Goal: Communication & Community: Answer question/provide support

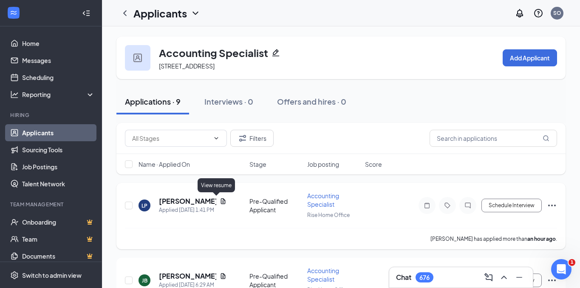
click at [220, 201] on icon "Document" at bounding box center [223, 201] width 7 height 7
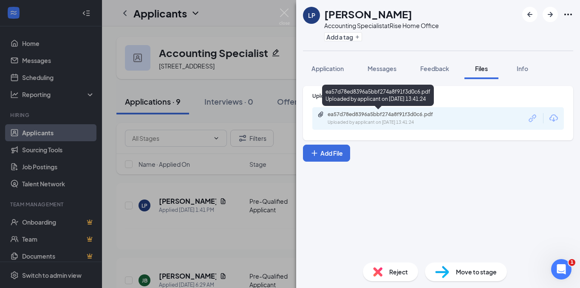
click at [386, 121] on div "Uploaded by applicant on Aug 26, 2025 at 13:41:24" at bounding box center [391, 122] width 127 height 7
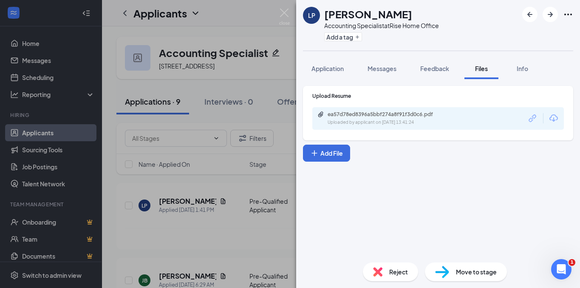
click at [192, 268] on div "LP Laura Pedersen Accounting Specialist at Rise Home Office Add a tag Applicati…" at bounding box center [290, 144] width 580 height 288
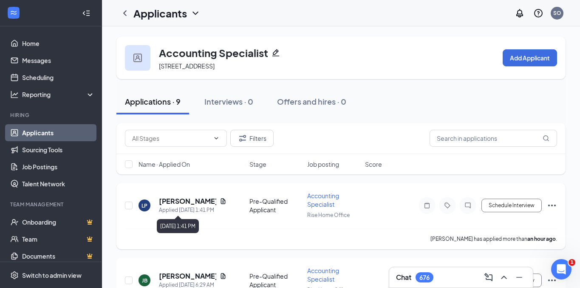
scroll to position [127, 0]
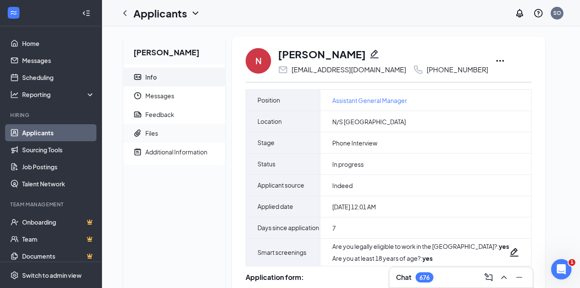
click at [153, 135] on div "Files" at bounding box center [151, 133] width 13 height 8
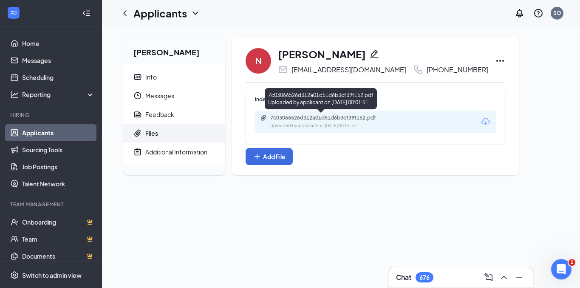
click at [349, 126] on div "Uploaded by applicant on Aug 19, 2025 at 00:01:51" at bounding box center [333, 125] width 127 height 7
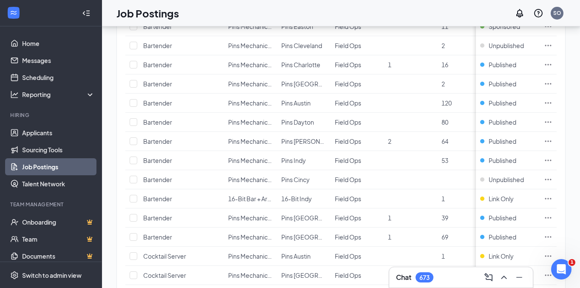
scroll to position [883, 0]
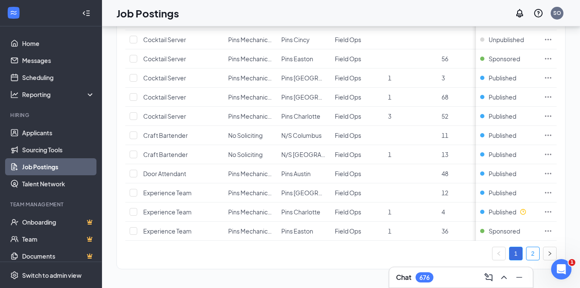
click at [531, 251] on link "2" at bounding box center [532, 253] width 13 height 13
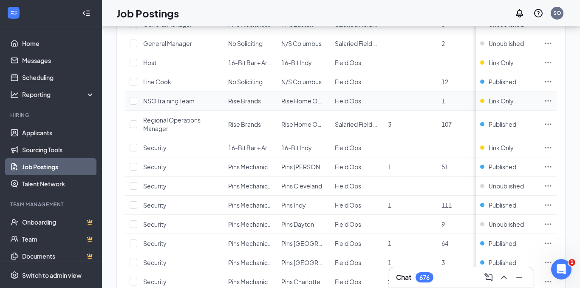
scroll to position [635, 0]
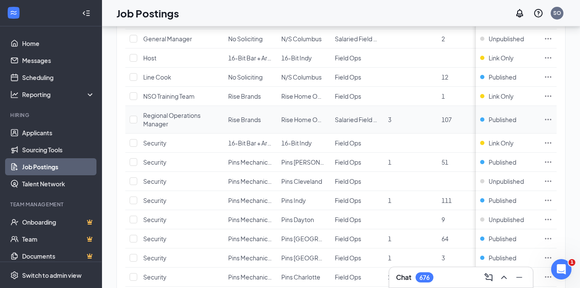
click at [550, 118] on icon "Ellipses" at bounding box center [548, 119] width 8 height 8
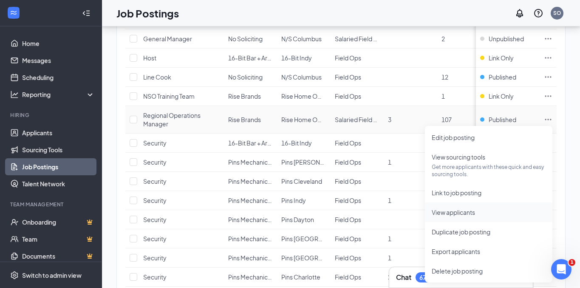
click at [456, 210] on span "View applicants" at bounding box center [453, 212] width 43 height 8
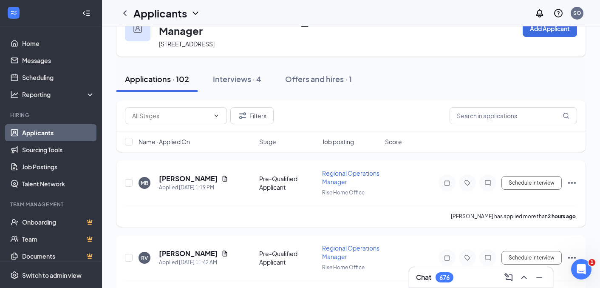
scroll to position [53, 0]
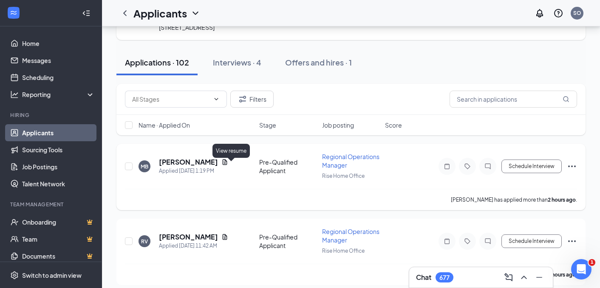
click at [227, 164] on icon "Document" at bounding box center [225, 162] width 5 height 6
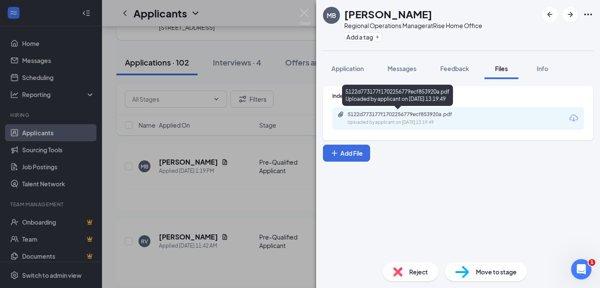
click at [398, 114] on div "5122d773177f1702256779ecf853920a.pdf" at bounding box center [407, 114] width 119 height 7
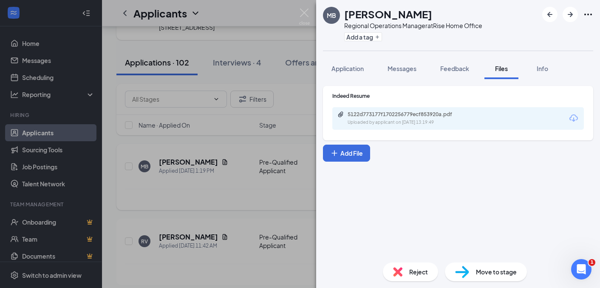
click at [243, 189] on div "MB MATTHEW BENKERT Regional Operations Manager at Rise Home Office Add a tag Ap…" at bounding box center [300, 144] width 600 height 288
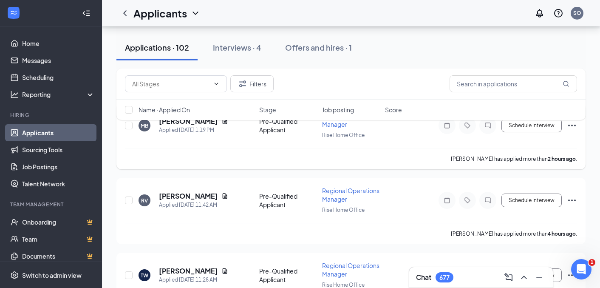
scroll to position [71, 0]
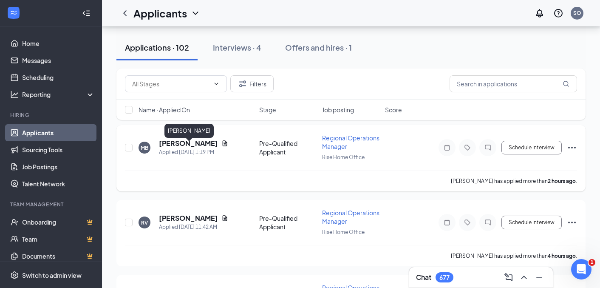
click at [218, 147] on h5 "MATTHEW BENKERT" at bounding box center [188, 143] width 59 height 9
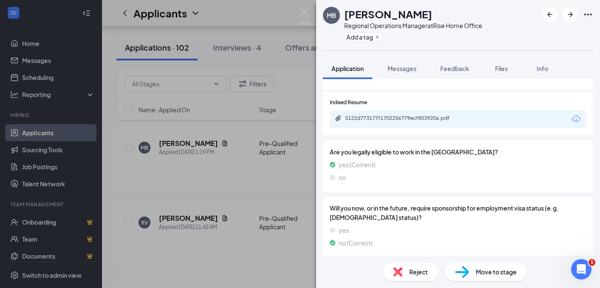
scroll to position [169, 0]
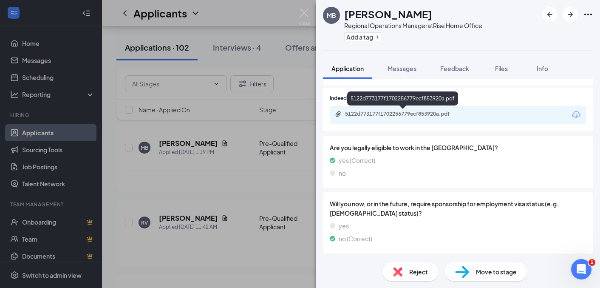
click at [402, 115] on div "5122d773177f1702256779ecf853920a.pdf" at bounding box center [404, 113] width 119 height 7
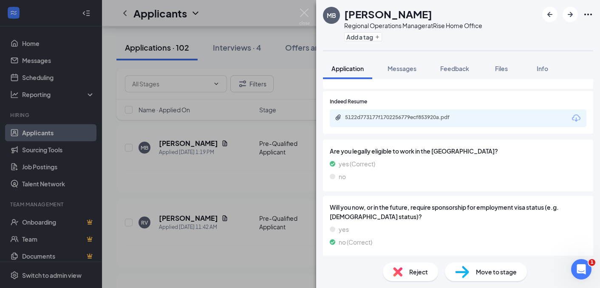
click at [501, 270] on span "Move to stage" at bounding box center [496, 271] width 41 height 9
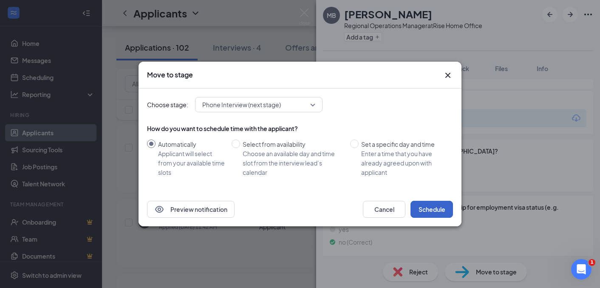
click at [436, 213] on button "Schedule" at bounding box center [431, 209] width 42 height 17
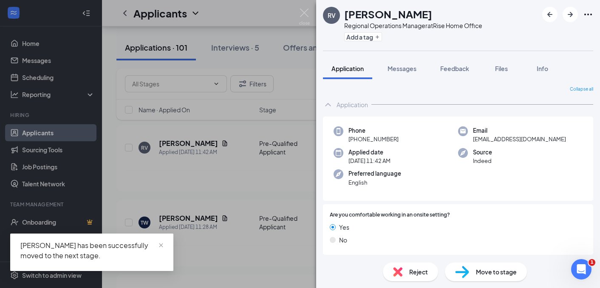
scroll to position [119, 0]
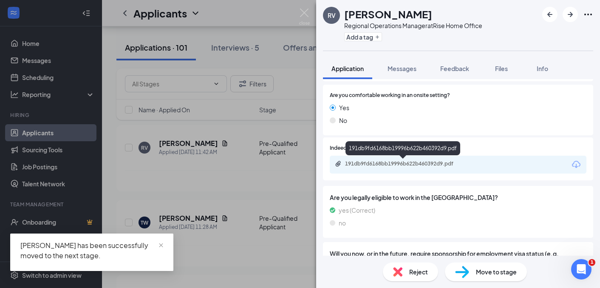
click at [415, 156] on div "191db9fd6168bb19996b622b460392d9.pdf" at bounding box center [402, 149] width 115 height 17
click at [412, 164] on div "191db9fd6168bb19996b622b460392d9.pdf" at bounding box center [404, 163] width 119 height 7
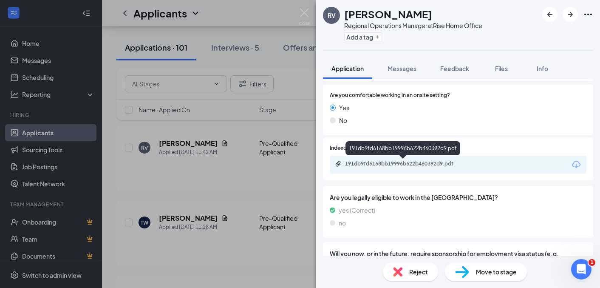
click at [408, 167] on div "191db9fd6168bb19996b622b460392d9.pdf" at bounding box center [404, 164] width 138 height 8
drag, startPoint x: 217, startPoint y: 183, endPoint x: 238, endPoint y: 182, distance: 21.3
click at [217, 183] on div "RV Regan Vargas Regional Operations Manager at Rise Home Office Add a tag Appli…" at bounding box center [300, 144] width 600 height 288
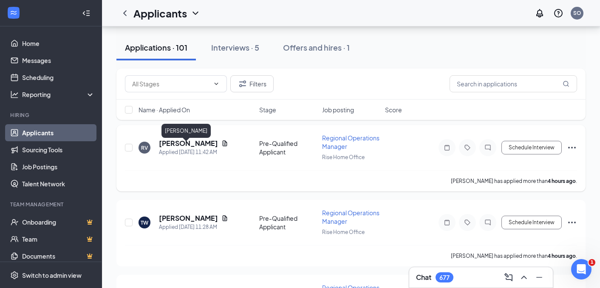
click at [190, 144] on h5 "Regan Vargas" at bounding box center [188, 143] width 59 height 9
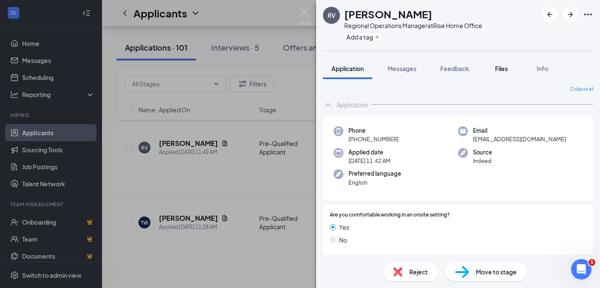
click at [501, 65] on span "Files" at bounding box center [501, 69] width 13 height 8
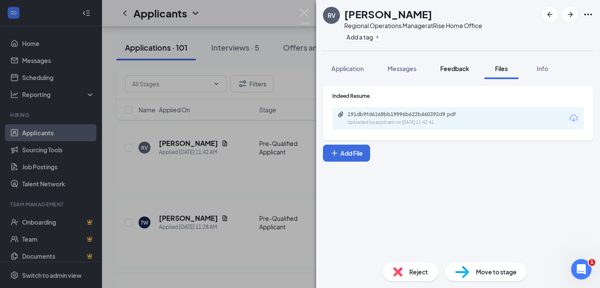
click at [466, 70] on span "Feedback" at bounding box center [454, 69] width 29 height 8
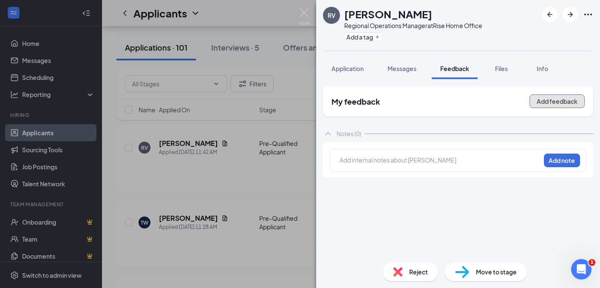
click at [543, 101] on button "Add feedback" at bounding box center [556, 101] width 55 height 14
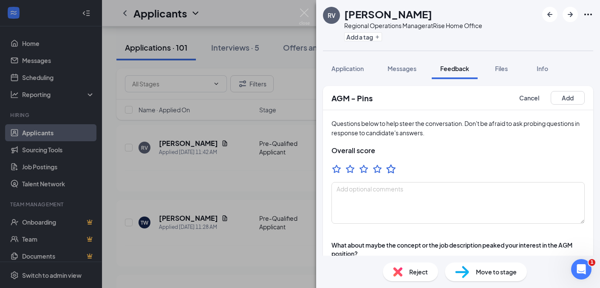
click at [394, 171] on icon "StarBorder" at bounding box center [390, 168] width 11 height 11
drag, startPoint x: 567, startPoint y: 100, endPoint x: 531, endPoint y: 119, distance: 40.3
click at [566, 100] on button "Add" at bounding box center [568, 98] width 34 height 14
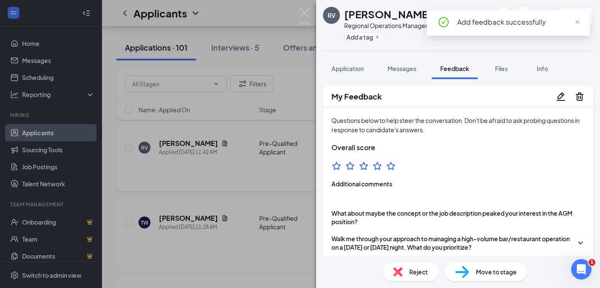
click at [253, 185] on div "RV Regan Vargas Regional Operations Manager at Rise Home Office Add a tag 5.0 A…" at bounding box center [300, 144] width 600 height 288
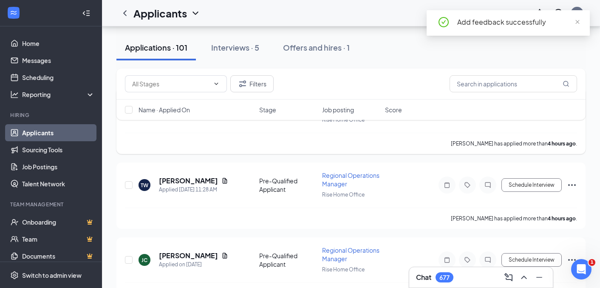
scroll to position [129, 0]
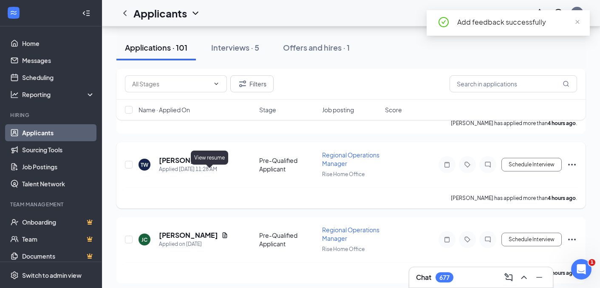
click at [221, 164] on icon "Document" at bounding box center [224, 160] width 7 height 7
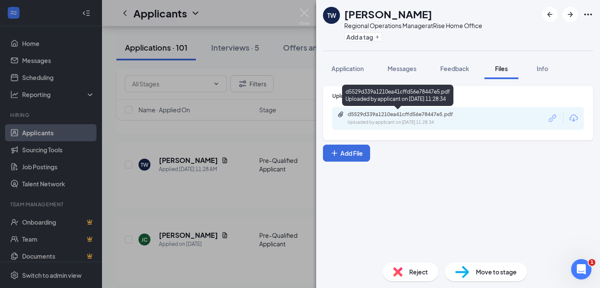
click at [431, 122] on div "Uploaded by applicant on Aug 26, 2025 at 11:28:34" at bounding box center [411, 122] width 127 height 7
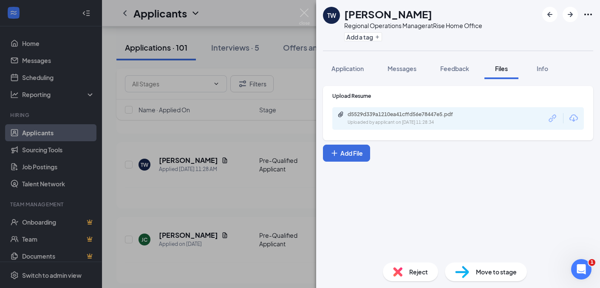
click at [195, 209] on div "TW Tre Whittaker Regional Operations Manager at Rise Home Office Add a tag Appl…" at bounding box center [300, 144] width 600 height 288
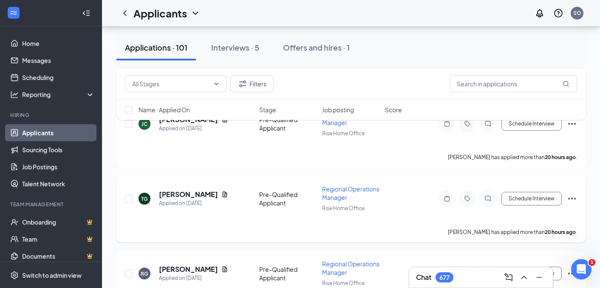
scroll to position [243, 0]
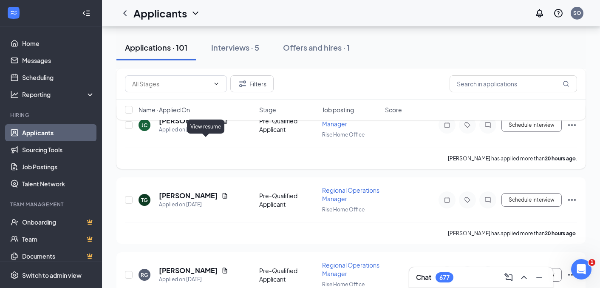
click at [221, 124] on icon "Document" at bounding box center [224, 120] width 7 height 7
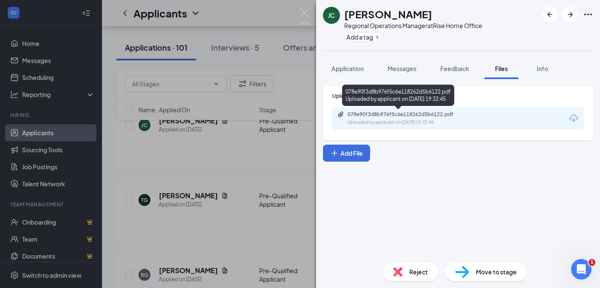
click at [440, 119] on div "Uploaded by applicant on Aug 25, 2025 at 19:32:45" at bounding box center [411, 122] width 127 height 7
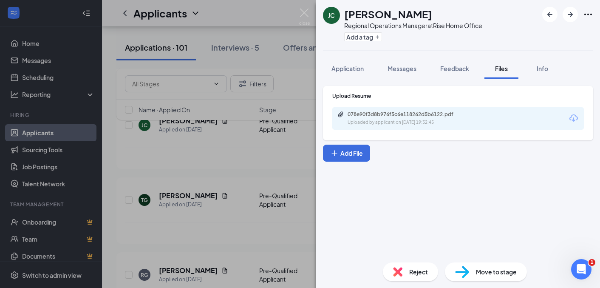
click at [195, 167] on div "JC Jared Carter Regional Operations Manager at Rise Home Office Add a tag Appli…" at bounding box center [300, 144] width 600 height 288
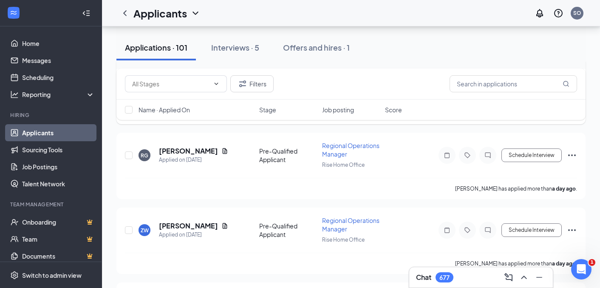
scroll to position [370, 0]
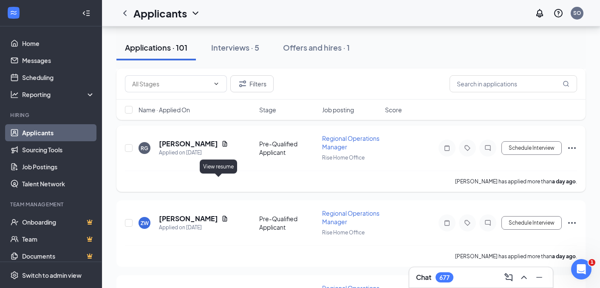
click at [221, 147] on icon "Document" at bounding box center [224, 143] width 7 height 7
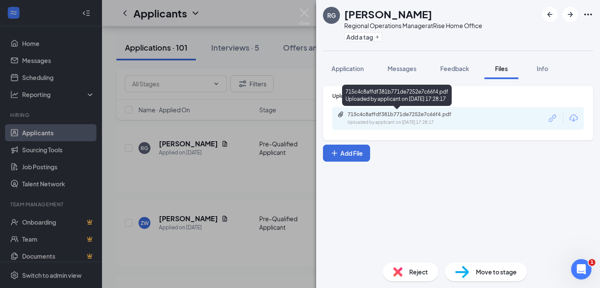
click at [418, 125] on div "Uploaded by applicant on Aug 25, 2025 at 17:28:17" at bounding box center [411, 122] width 127 height 7
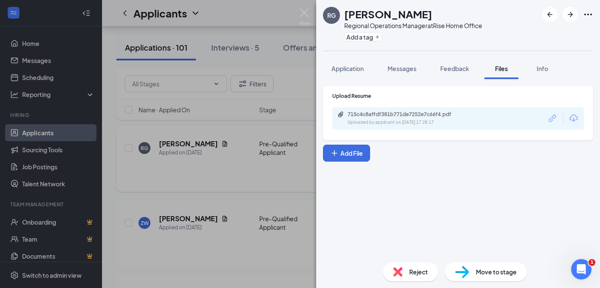
click at [243, 183] on div "RG Rayfeael Gullatt Regional Operations Manager at Rise Home Office Add a tag A…" at bounding box center [300, 144] width 600 height 288
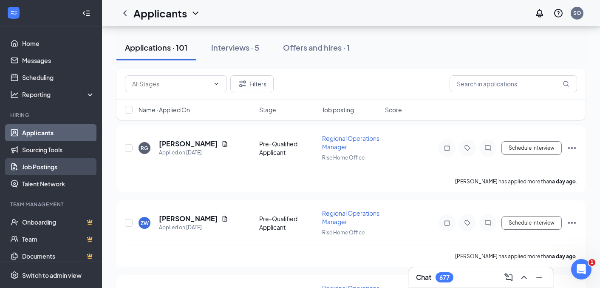
click at [63, 167] on link "Job Postings" at bounding box center [58, 166] width 73 height 17
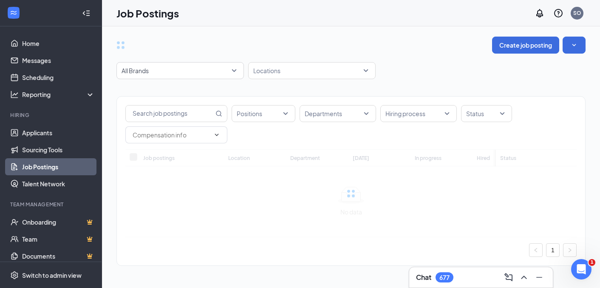
click at [475, 287] on div "Chat 677" at bounding box center [481, 277] width 144 height 20
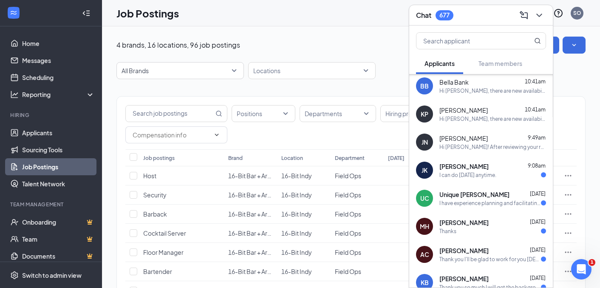
scroll to position [325, 0]
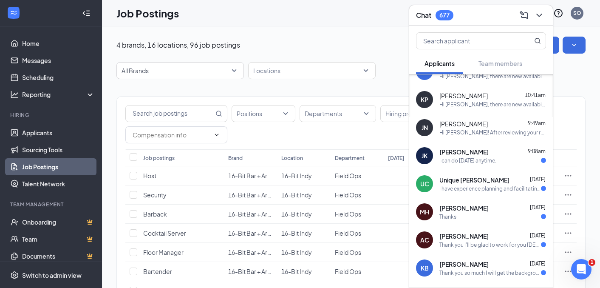
click at [462, 161] on div "I can do [DATE] anytime." at bounding box center [467, 160] width 57 height 7
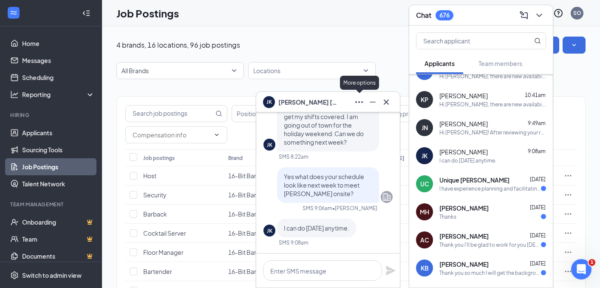
click at [360, 104] on icon "Ellipses" at bounding box center [359, 102] width 10 height 10
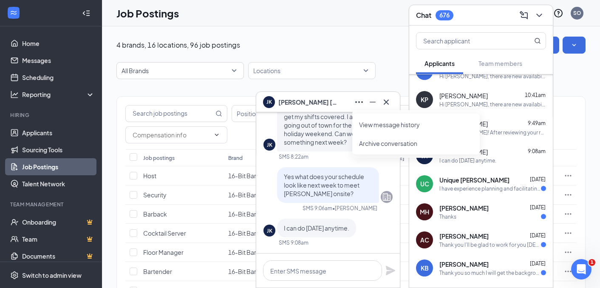
click at [373, 123] on link "View message history" at bounding box center [416, 124] width 114 height 8
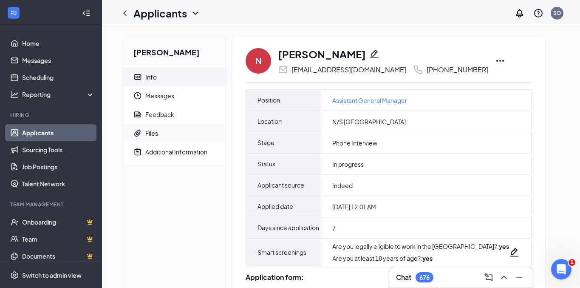
click at [150, 136] on div "Files" at bounding box center [151, 133] width 13 height 8
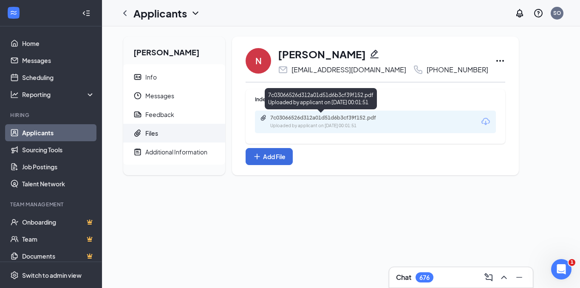
click at [343, 114] on div "7c03066526d312a01d51d6b3cf39f152.pdf Uploaded by applicant on Aug 19, 2025 at 0…" at bounding box center [375, 121] width 241 height 23
click at [345, 124] on div "Uploaded by applicant on Aug 19, 2025 at 00:01:51" at bounding box center [333, 125] width 127 height 7
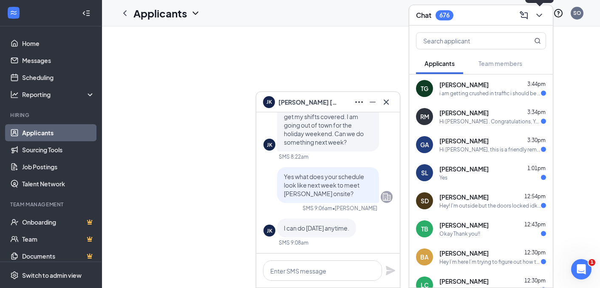
click at [542, 11] on icon "ChevronDown" at bounding box center [539, 15] width 10 height 10
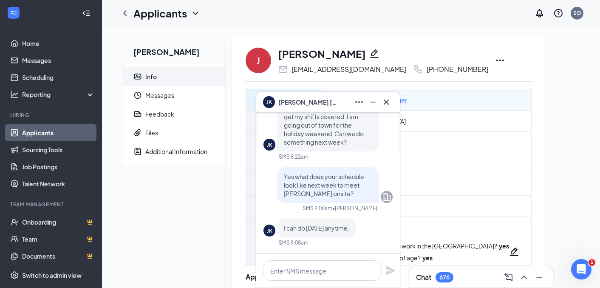
scroll to position [1, 0]
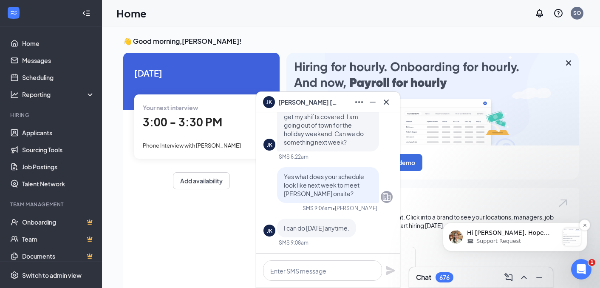
click at [513, 232] on p "Hi [PERSON_NAME]. Hope you're having a great day. I haven't received a response…" at bounding box center [513, 233] width 92 height 8
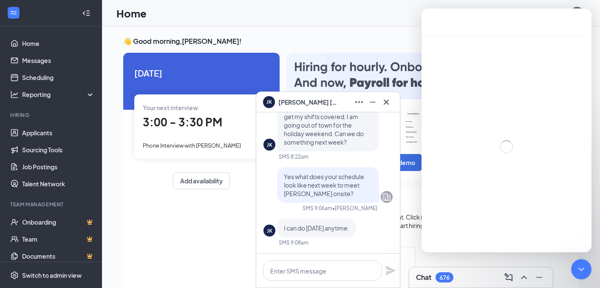
scroll to position [61, 0]
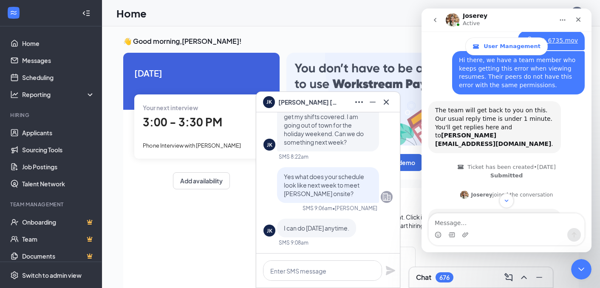
drag, startPoint x: 509, startPoint y: 237, endPoint x: 505, endPoint y: 230, distance: 8.0
click at [509, 237] on div "Intercom messenger" at bounding box center [507, 235] width 156 height 14
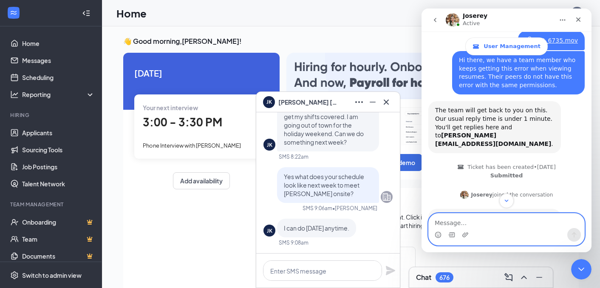
click at [497, 225] on textarea "Message…" at bounding box center [507, 220] width 156 height 14
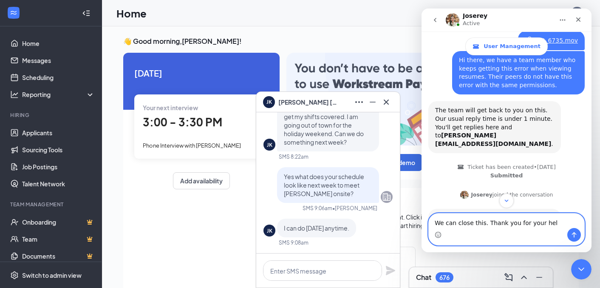
type textarea "We can close this. Thank you for your help"
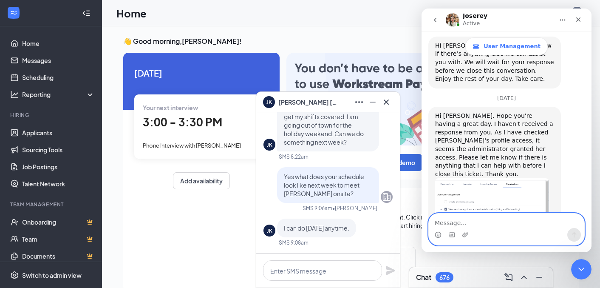
scroll to position [1375, 0]
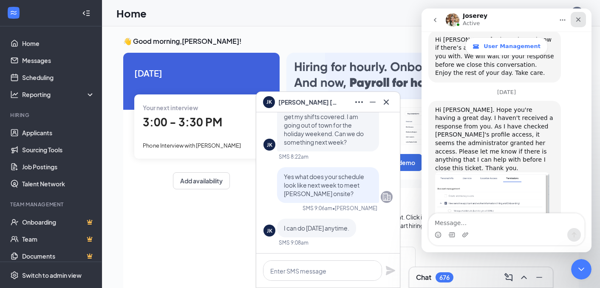
click at [584, 17] on div "Close" at bounding box center [578, 19] width 15 height 15
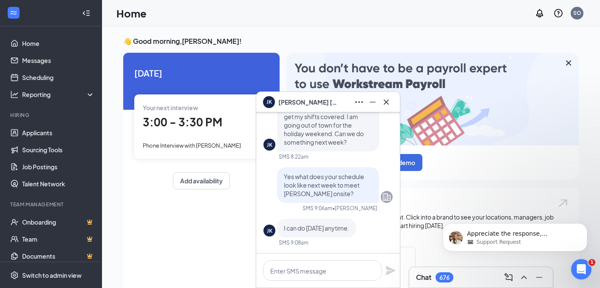
scroll to position [1544, 0]
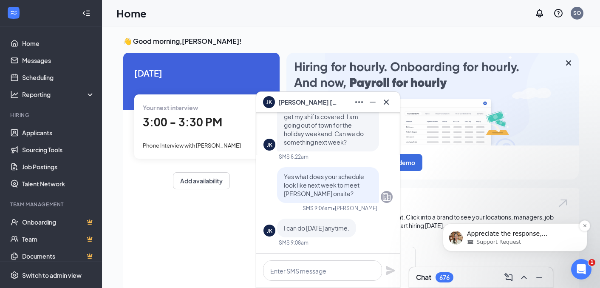
click at [555, 232] on p "Appreciate the response, [PERSON_NAME]. Thank you for your time, and we appreci…" at bounding box center [522, 233] width 110 height 8
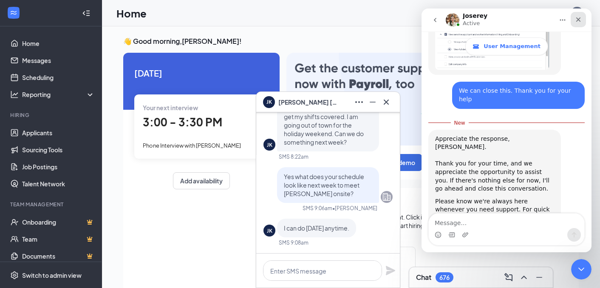
click at [577, 17] on icon "Close" at bounding box center [578, 19] width 7 height 7
